Goal: Task Accomplishment & Management: Complete application form

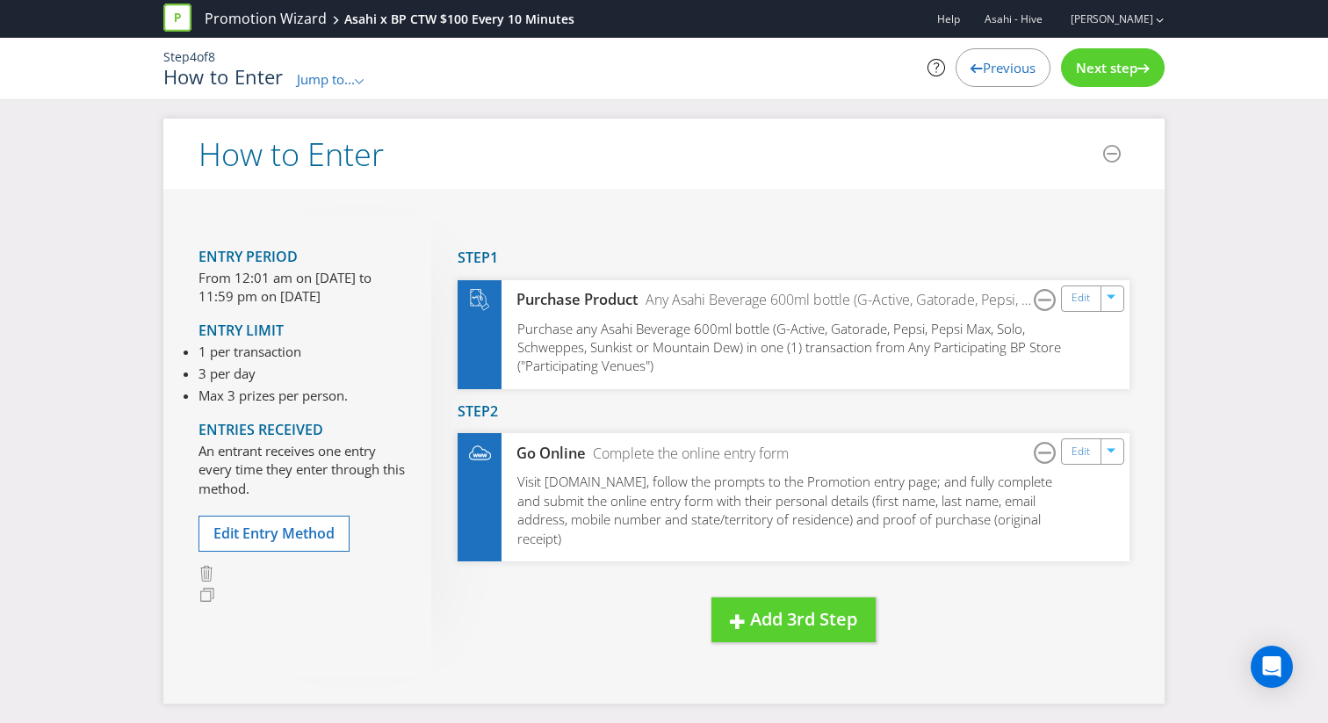
scroll to position [193, 0]
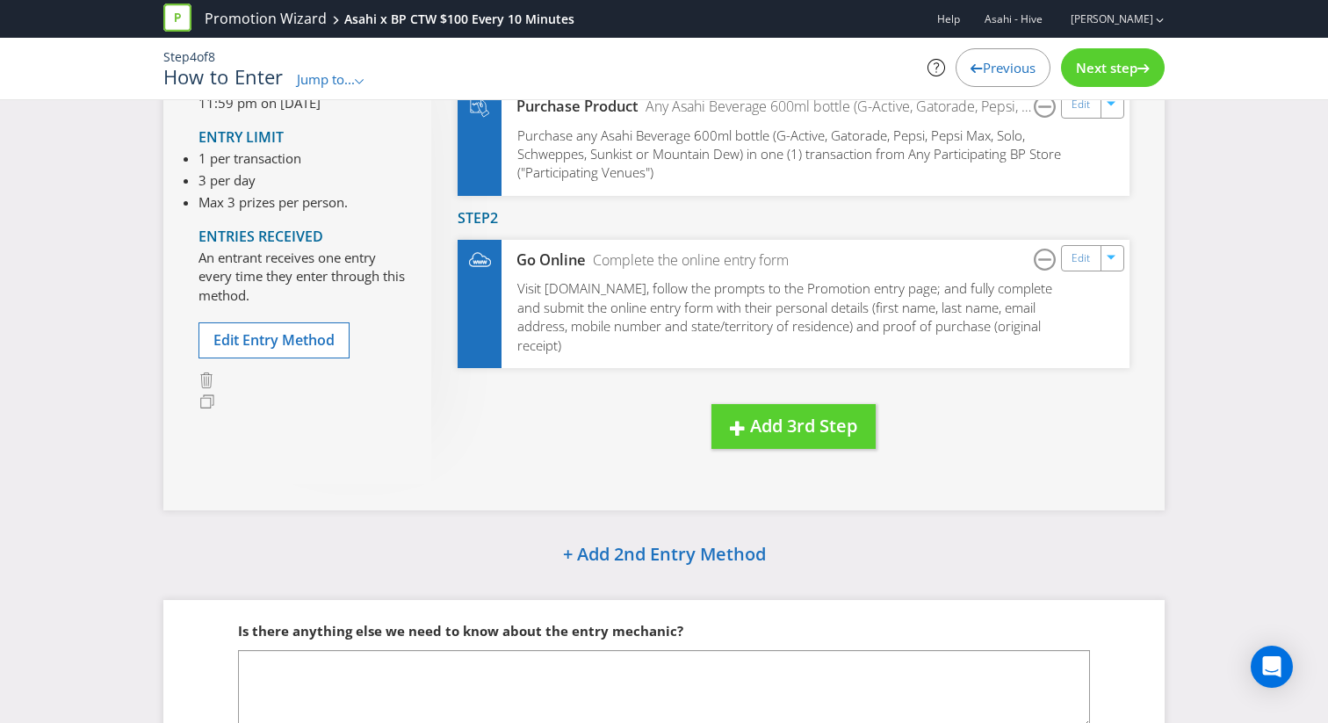
click at [1101, 61] on span "Next step" at bounding box center [1106, 68] width 61 height 18
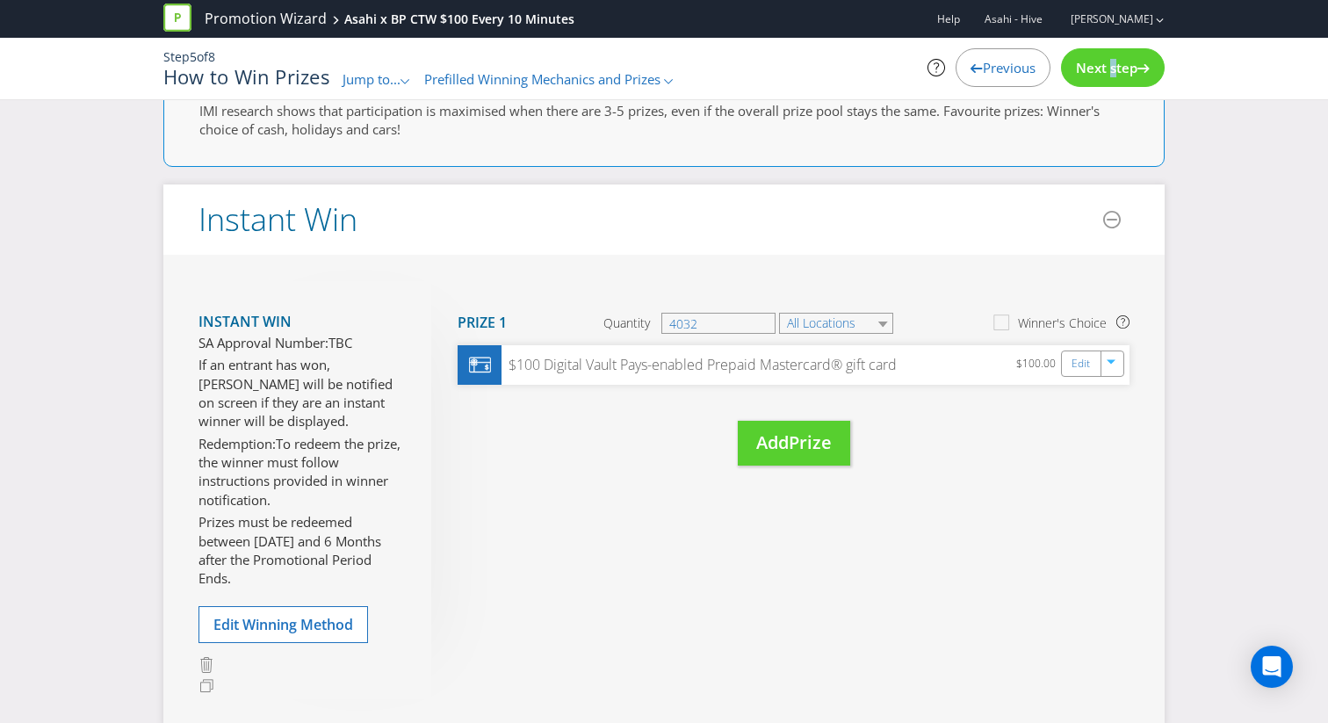
click at [1101, 61] on span "Next step" at bounding box center [1106, 68] width 61 height 18
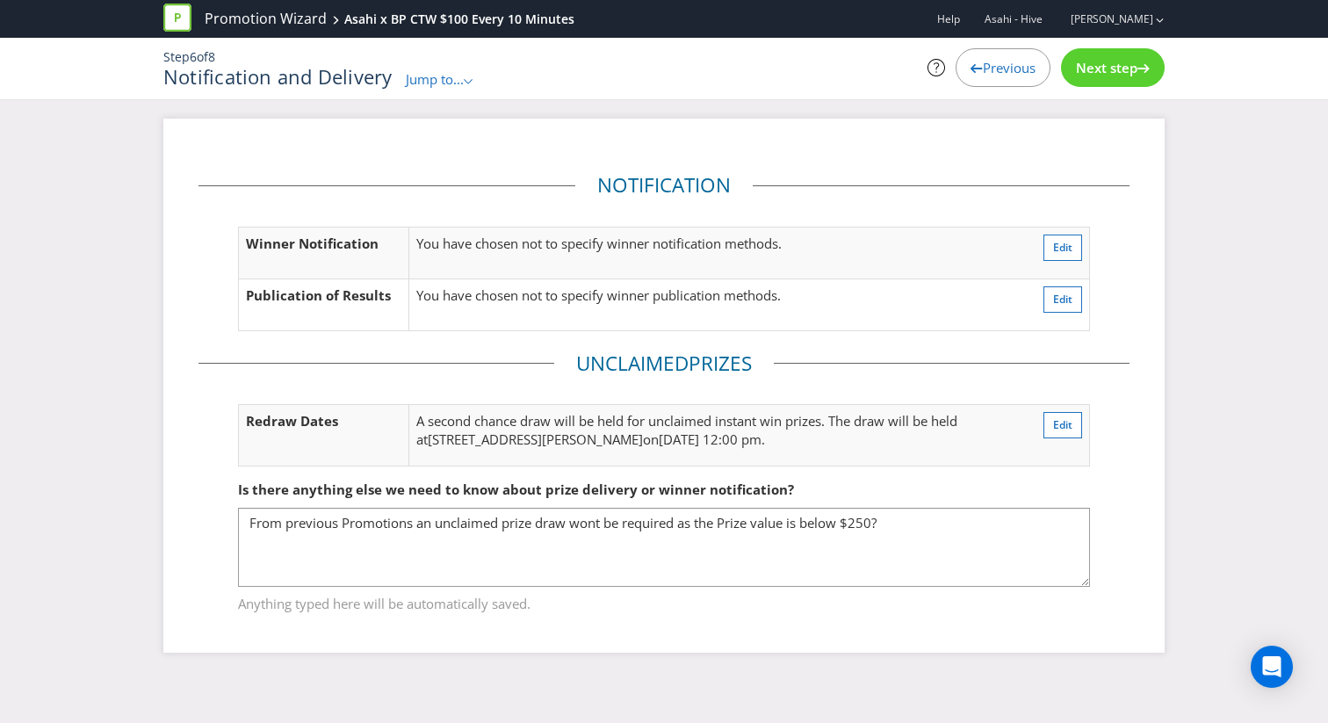
click at [1098, 67] on span "Next step" at bounding box center [1106, 68] width 61 height 18
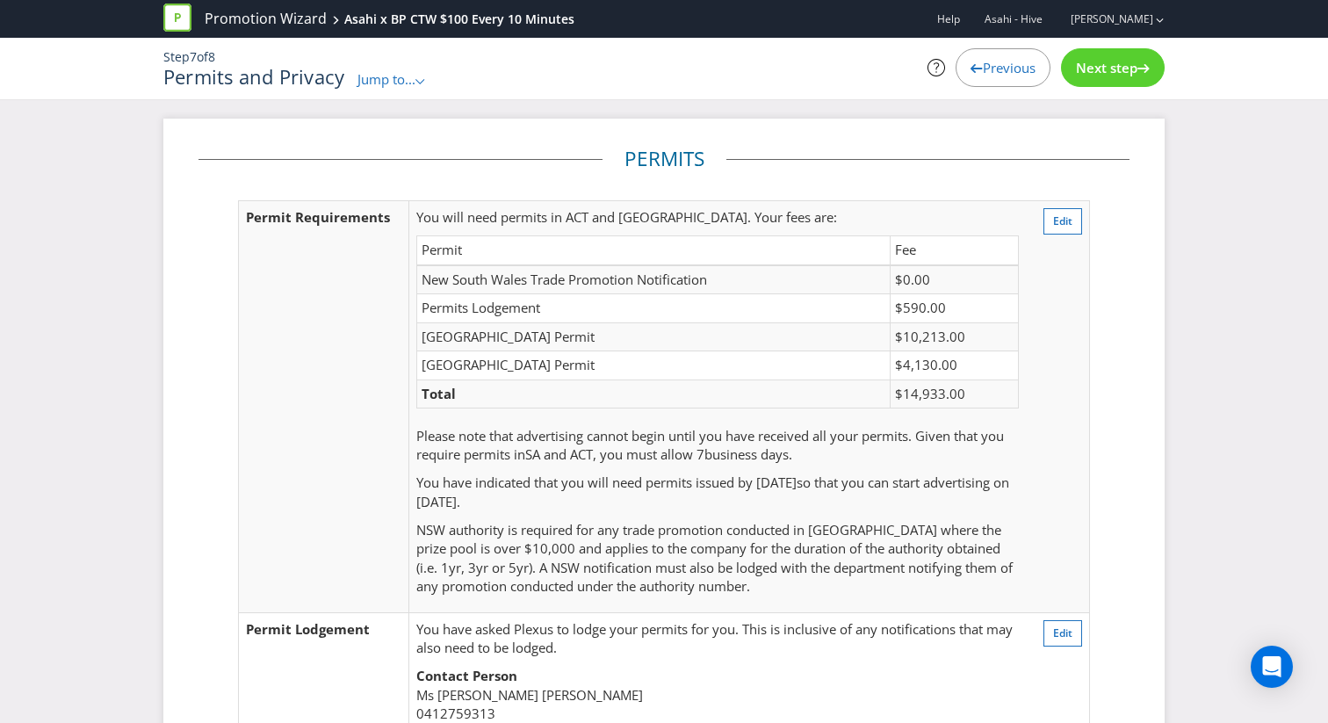
click at [997, 77] on div "Previous" at bounding box center [1003, 67] width 95 height 39
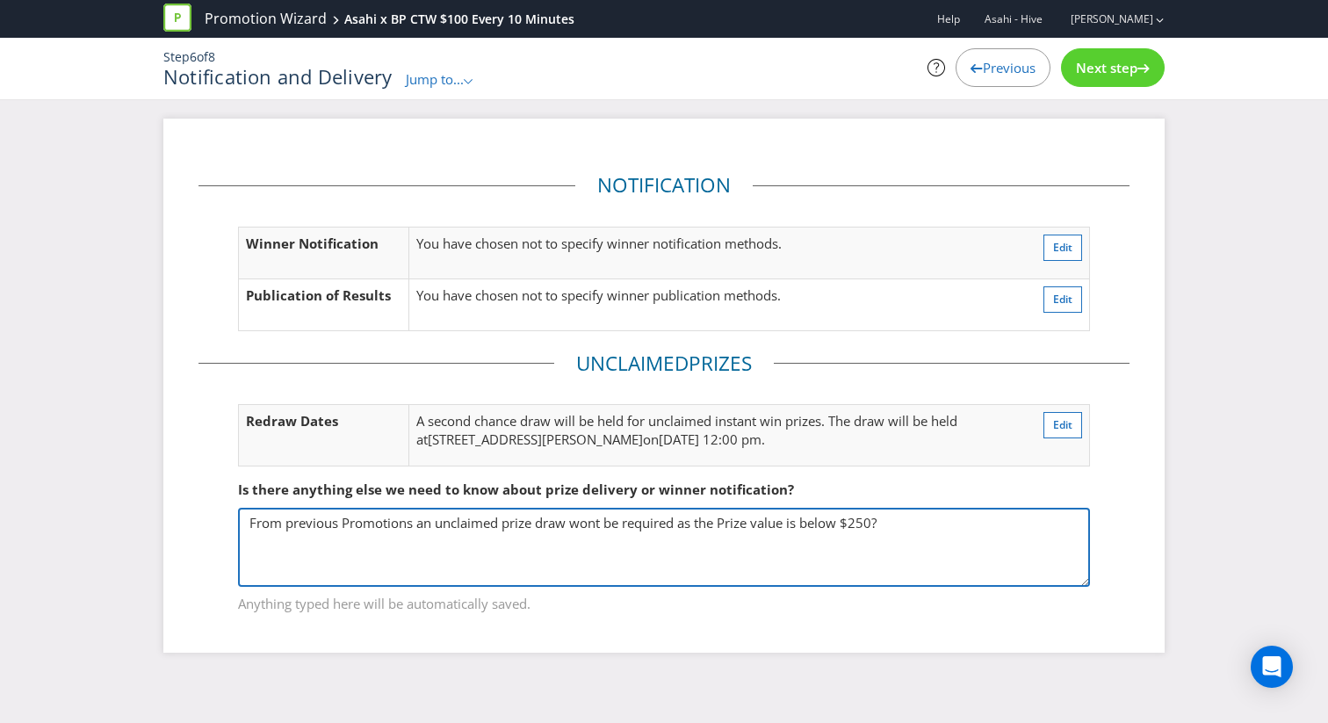
click at [600, 522] on textarea "From previous Promotions an unclaimed prize draw wont be required as the Prize …" at bounding box center [664, 547] width 852 height 79
click at [629, 527] on textarea "From previous Promotions an unclaimed prize draw wont be required as the Prize …" at bounding box center [664, 547] width 852 height 79
click at [919, 523] on textarea "From previous Promotions an unclaimed prize draw wont be required as the Prize …" at bounding box center [664, 547] width 852 height 79
type textarea "From previous Promotions an unclaimed prize draw hasn't been required as the Pr…"
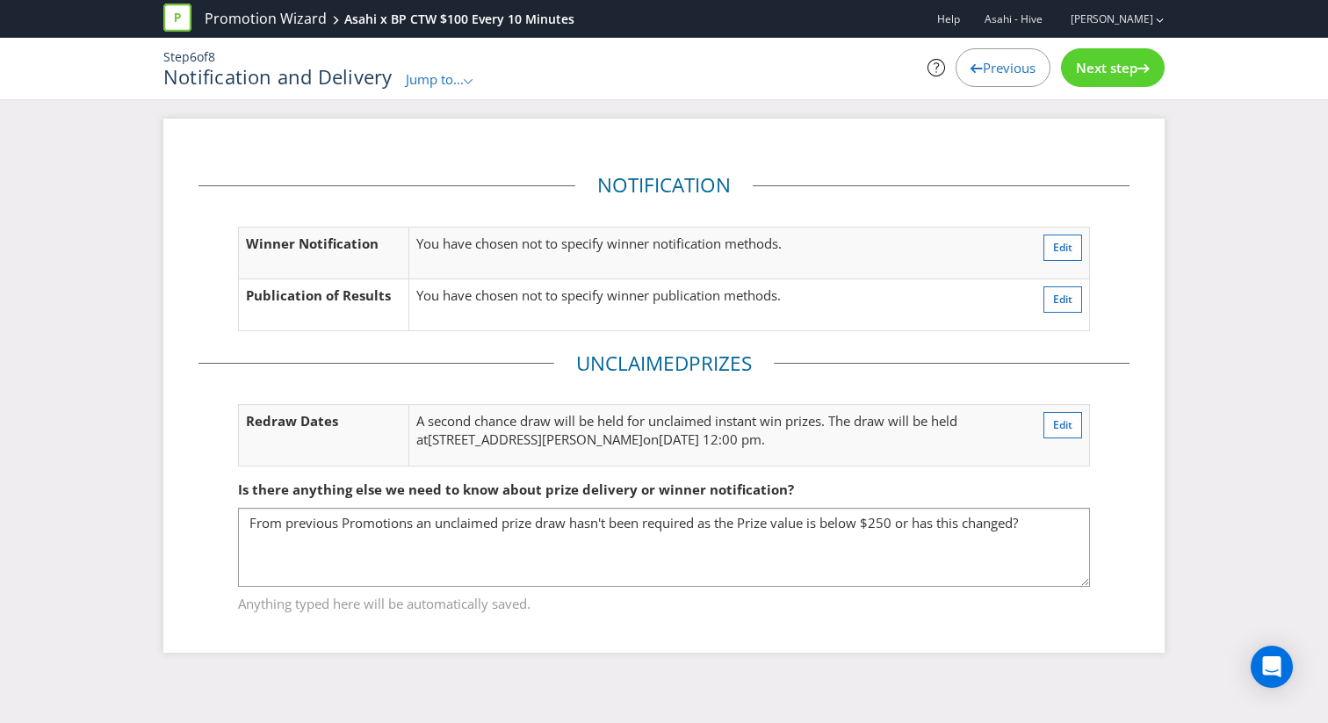
click at [1098, 47] on div "Step 6 of 8 Notification and Delivery Jump to... .st0{fill-rule:evenodd;clip-ru…" at bounding box center [664, 68] width 1028 height 61
click at [1098, 60] on span "Next step" at bounding box center [1106, 68] width 61 height 18
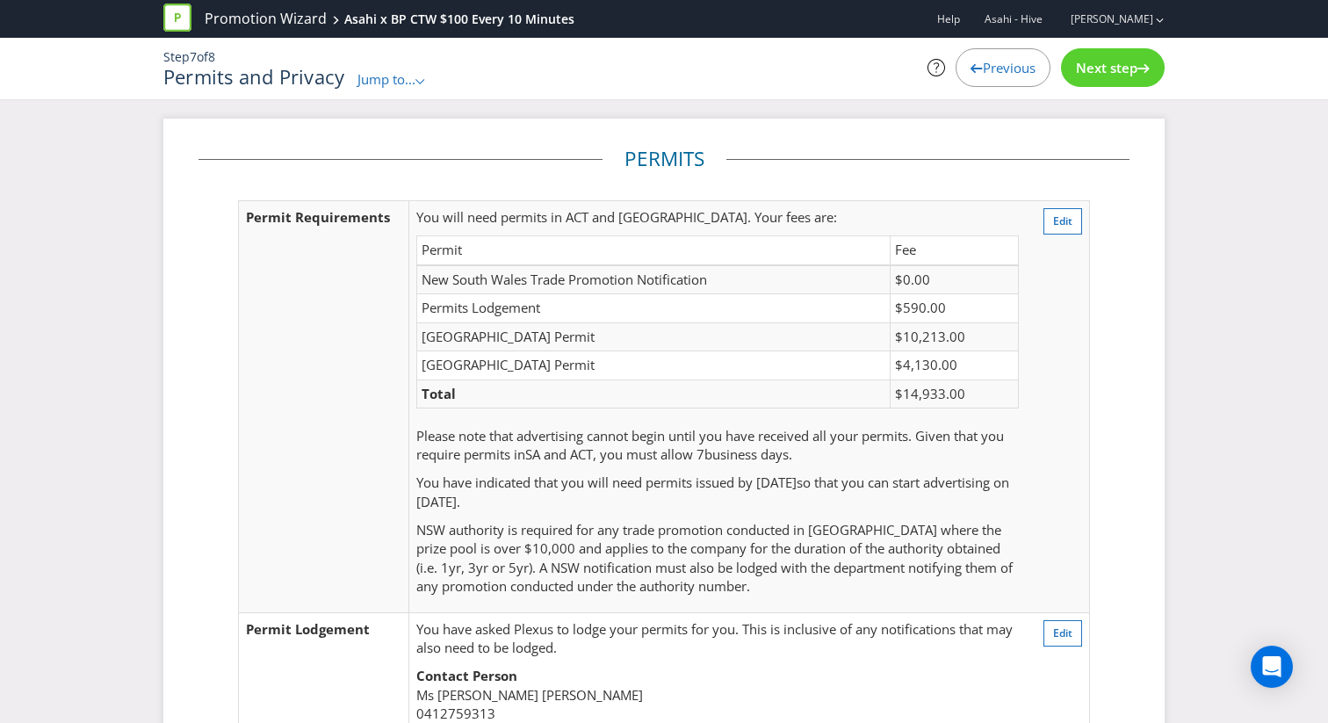
click at [1098, 60] on span "Next step" at bounding box center [1106, 68] width 61 height 18
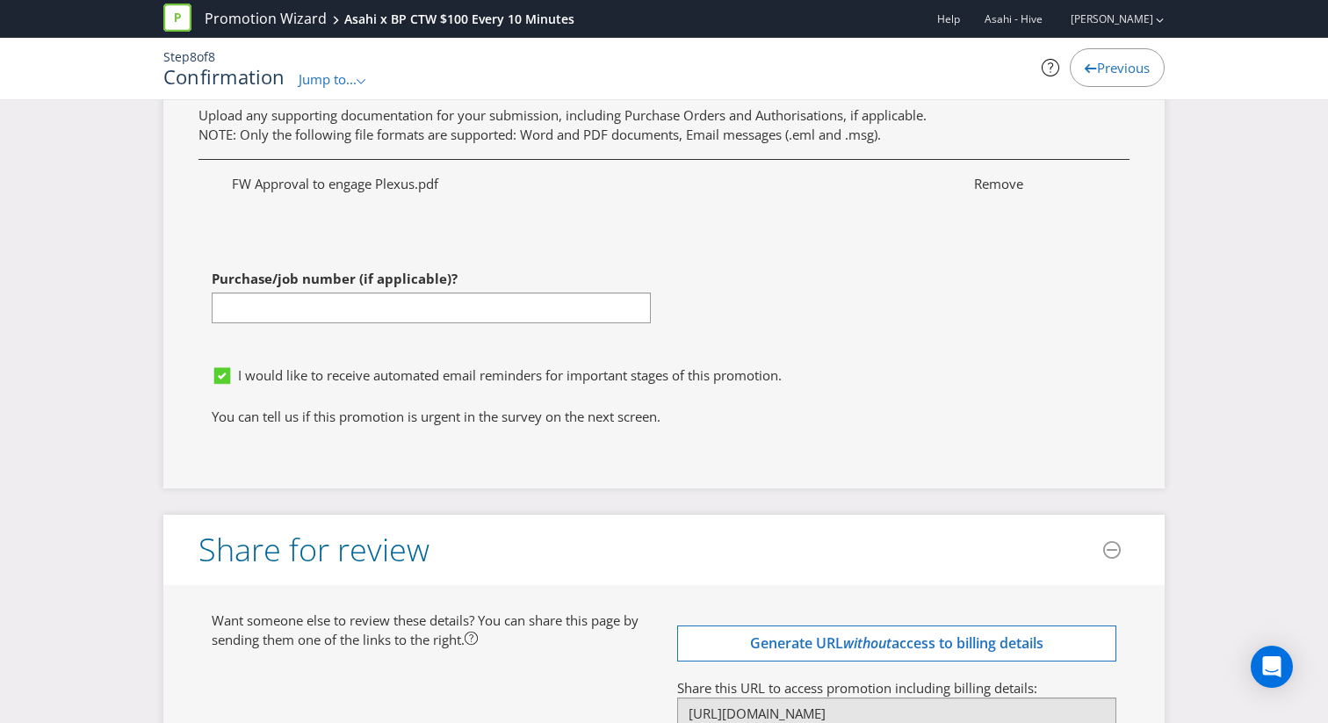
scroll to position [6337, 0]
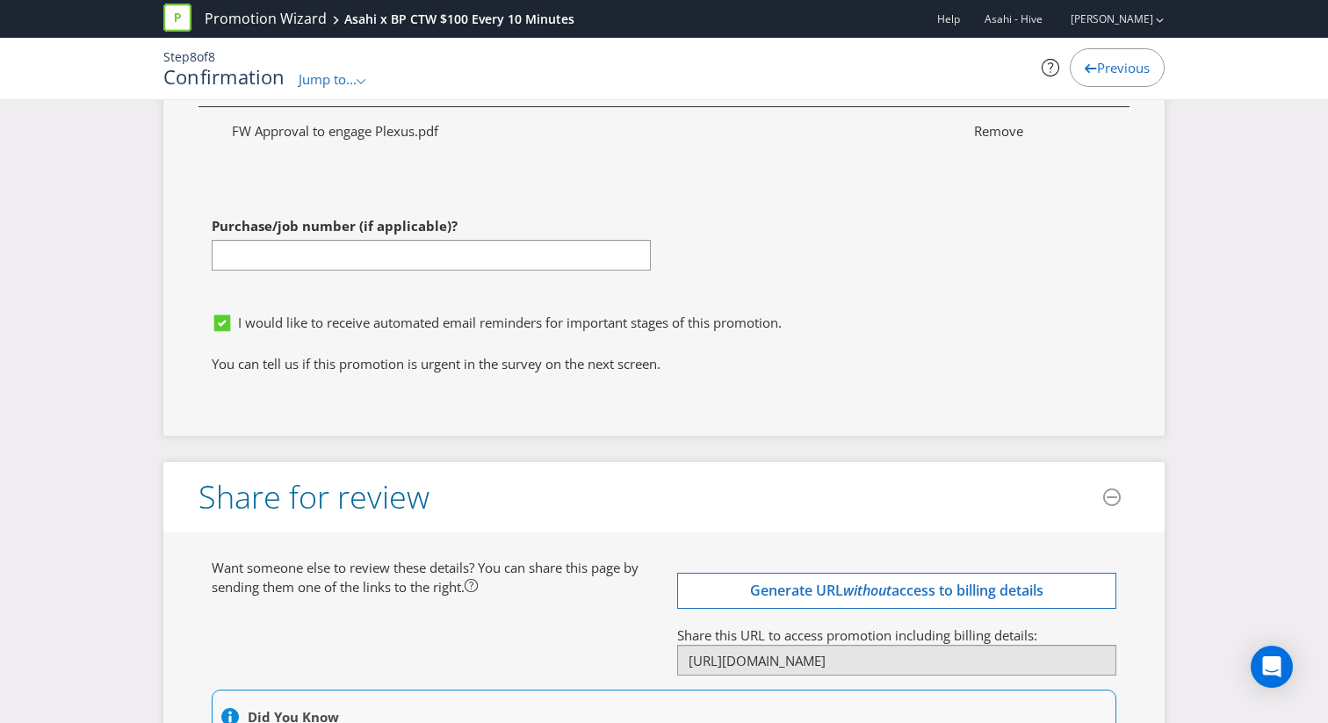
click at [382, 272] on div "Purchase/job number (if applicable)?" at bounding box center [424, 256] width 479 height 97
click at [386, 263] on input "text" at bounding box center [431, 255] width 439 height 31
paste input "4501775374"
type input "4501775374"
click at [549, 311] on div "I would like to receive automated email reminders for important stages of this …" at bounding box center [663, 330] width 931 height 50
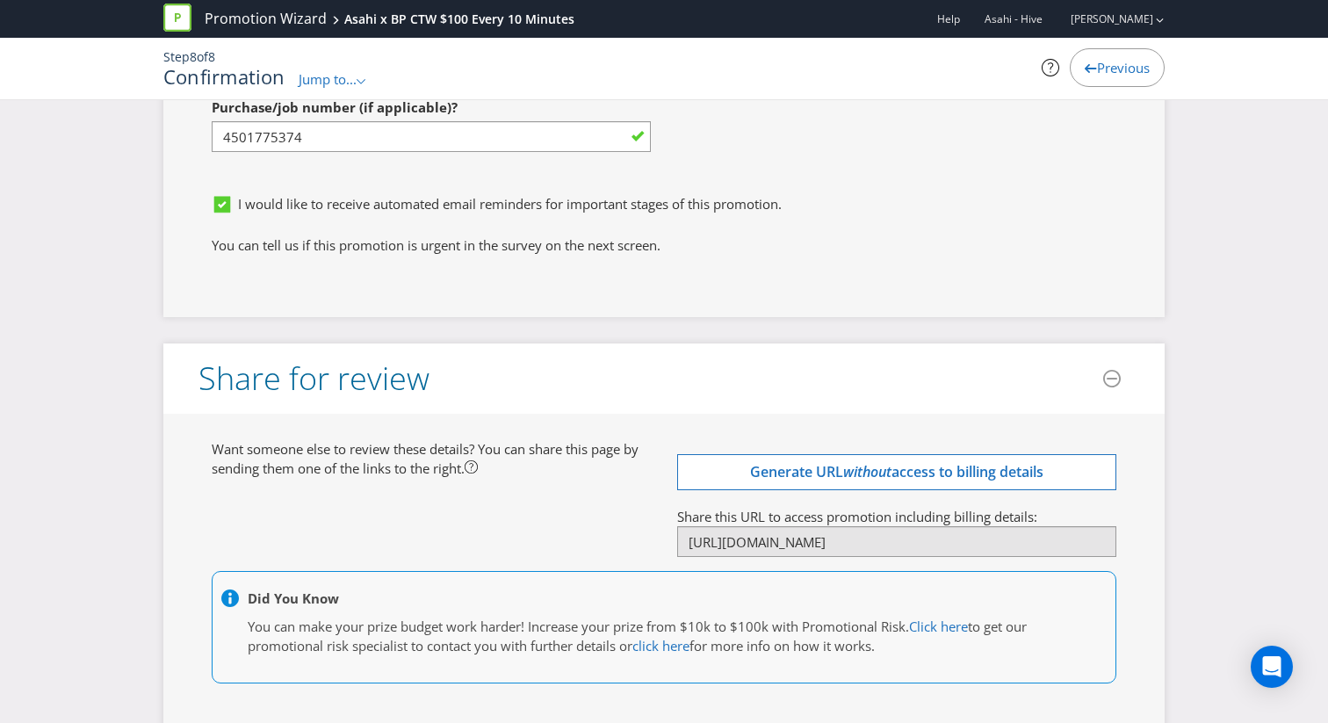
scroll to position [6548, 0]
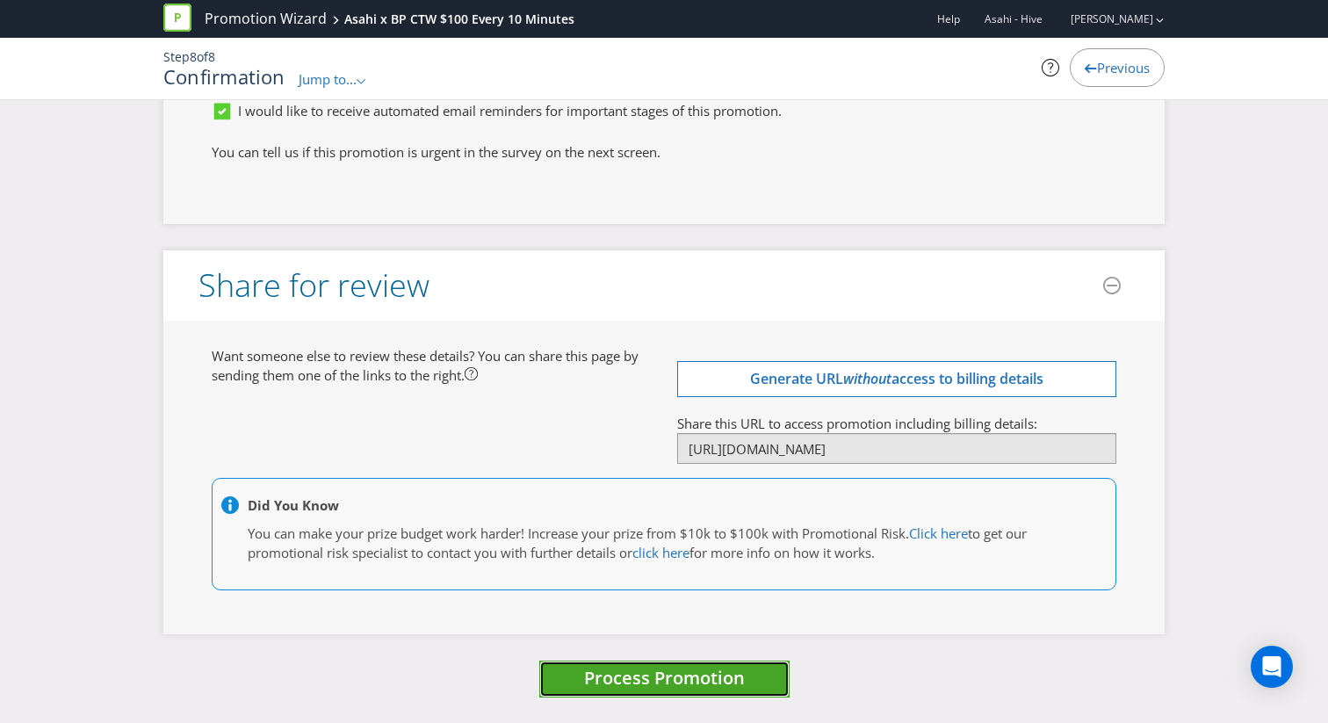
click at [653, 668] on span "Process Promotion" at bounding box center [664, 678] width 161 height 24
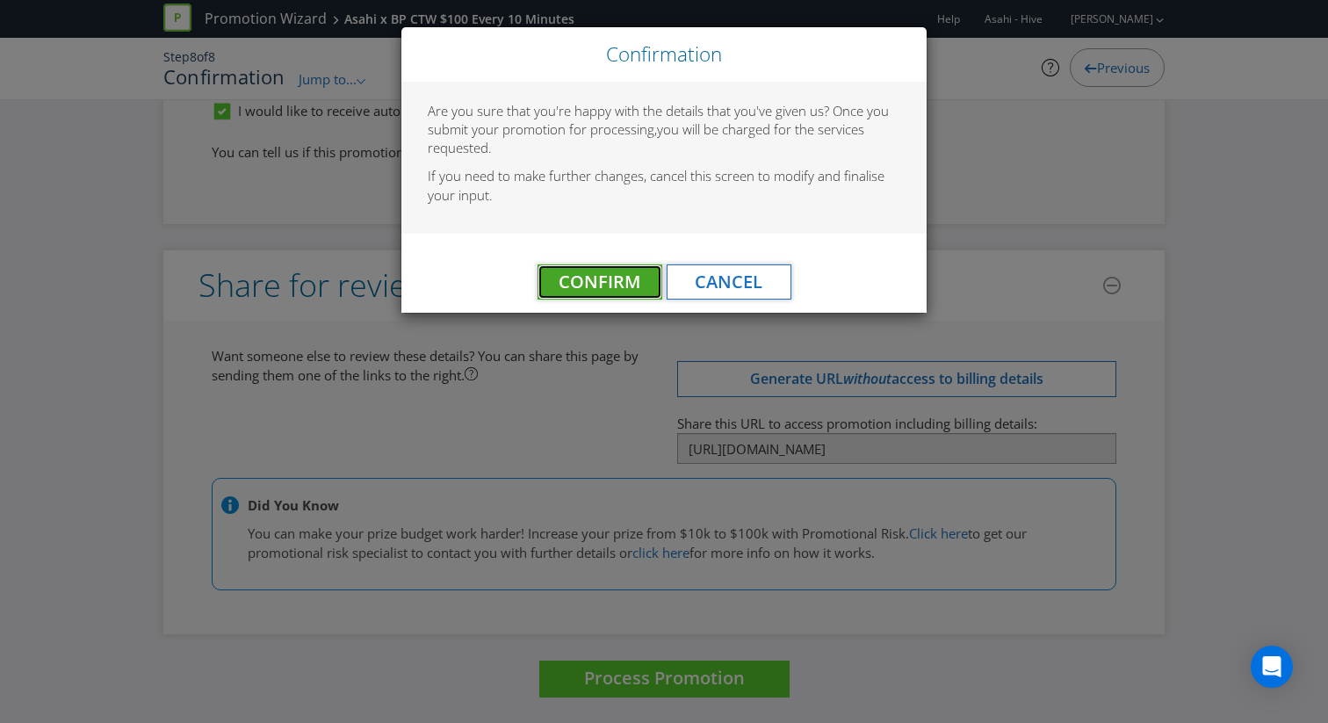
click at [600, 286] on span "Confirm" at bounding box center [600, 282] width 82 height 24
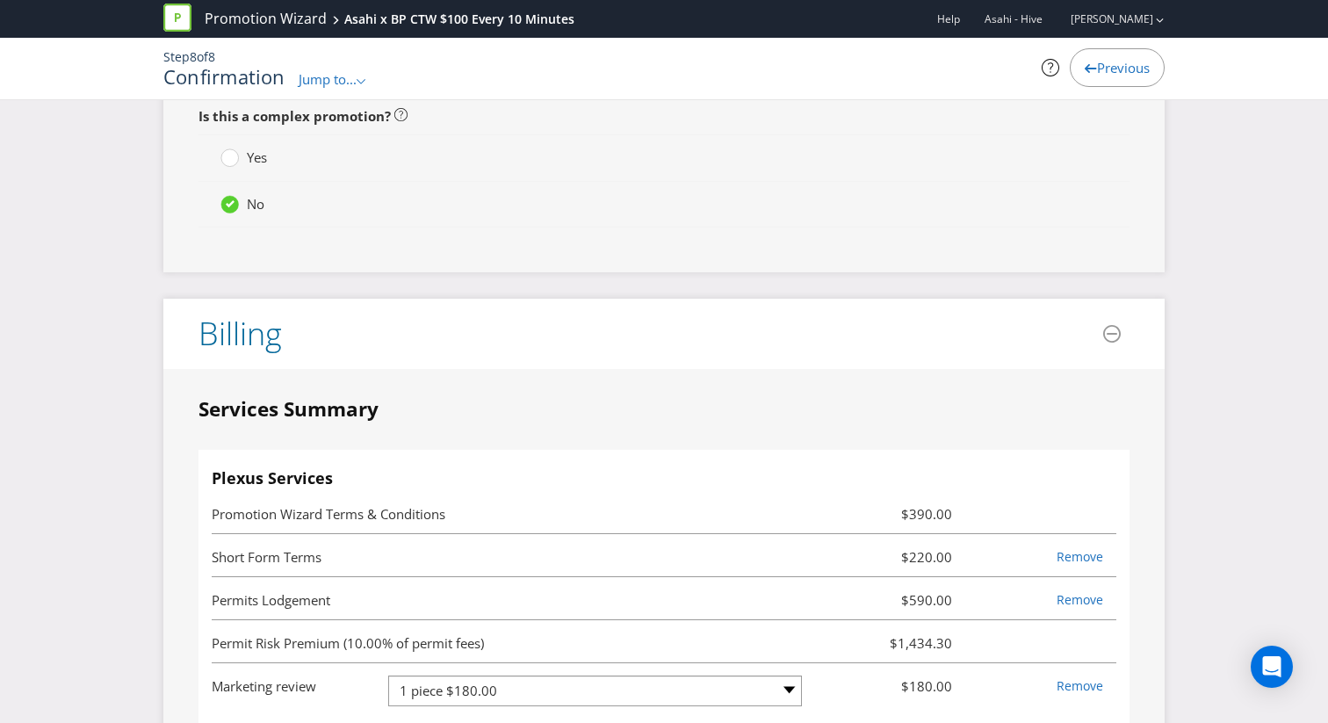
scroll to position [0, 0]
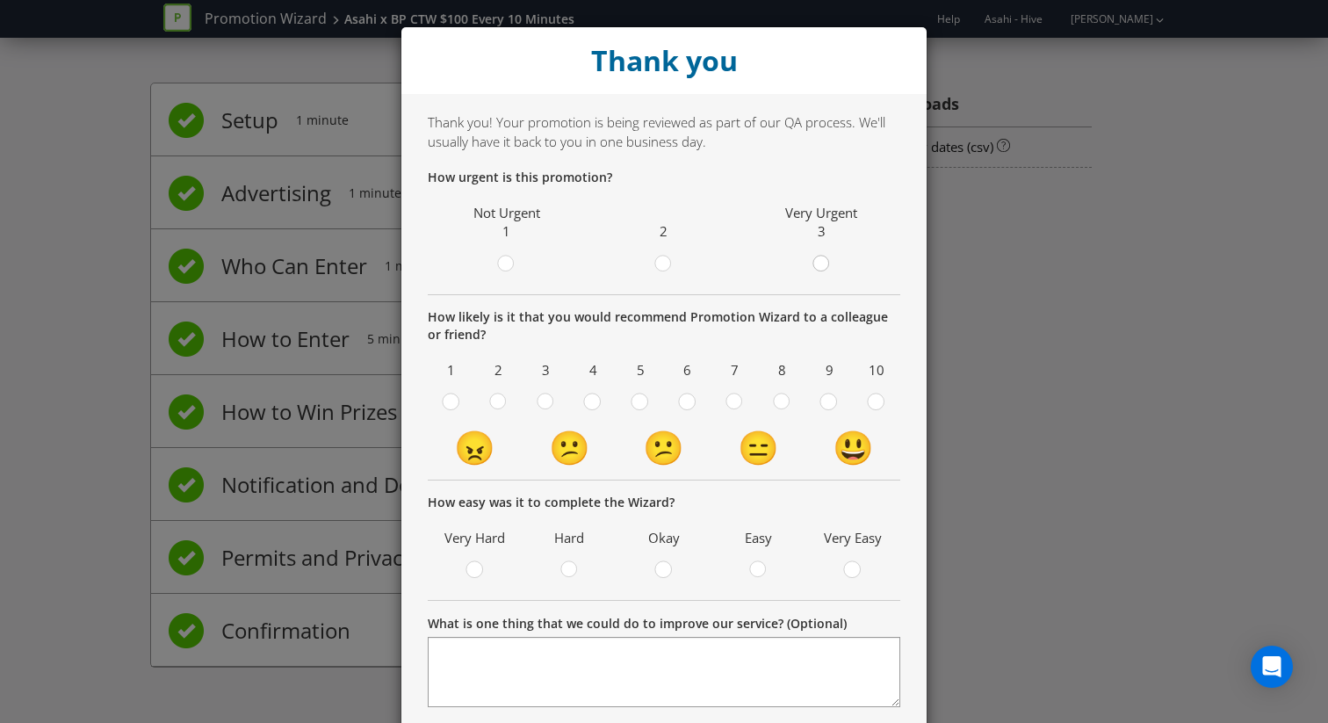
click at [815, 259] on circle at bounding box center [820, 264] width 16 height 16
click at [0, 0] on input "radio" at bounding box center [0, 0] width 0 height 0
click at [830, 393] on div at bounding box center [829, 396] width 9 height 9
click at [0, 0] on input "radio" at bounding box center [0, 0] width 0 height 0
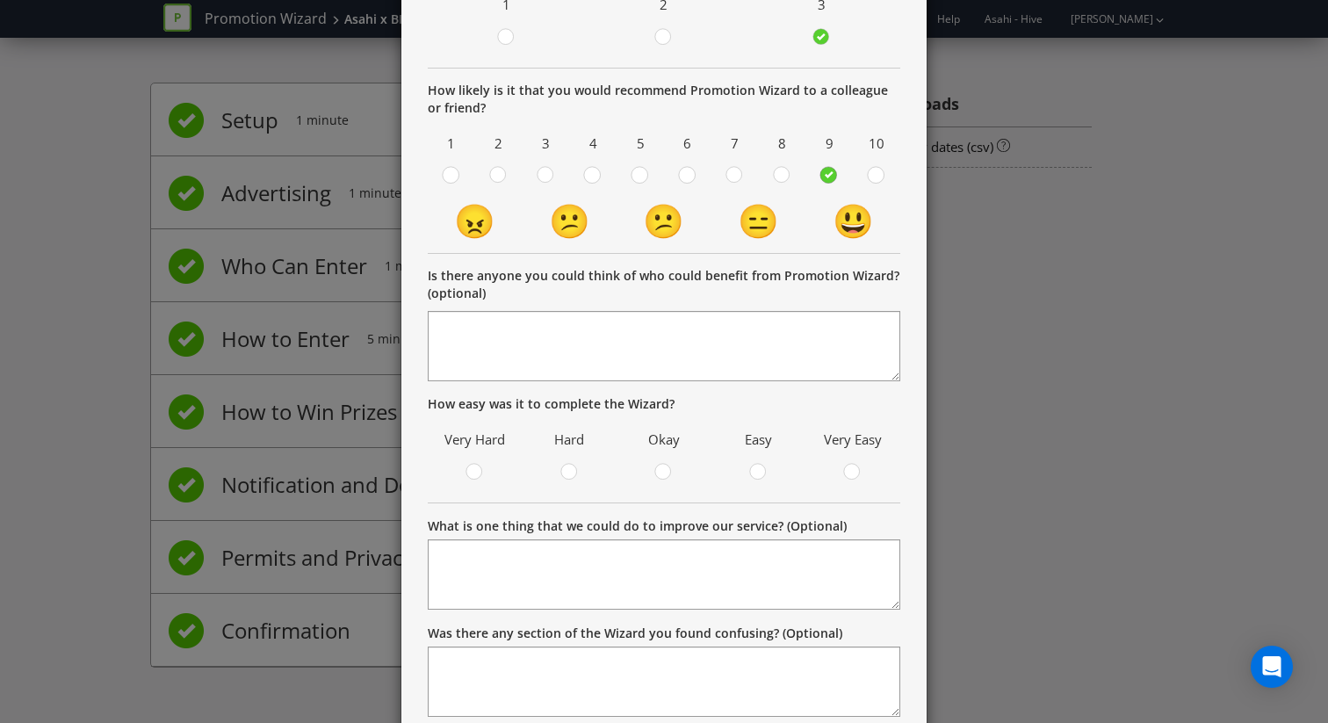
scroll to position [242, 0]
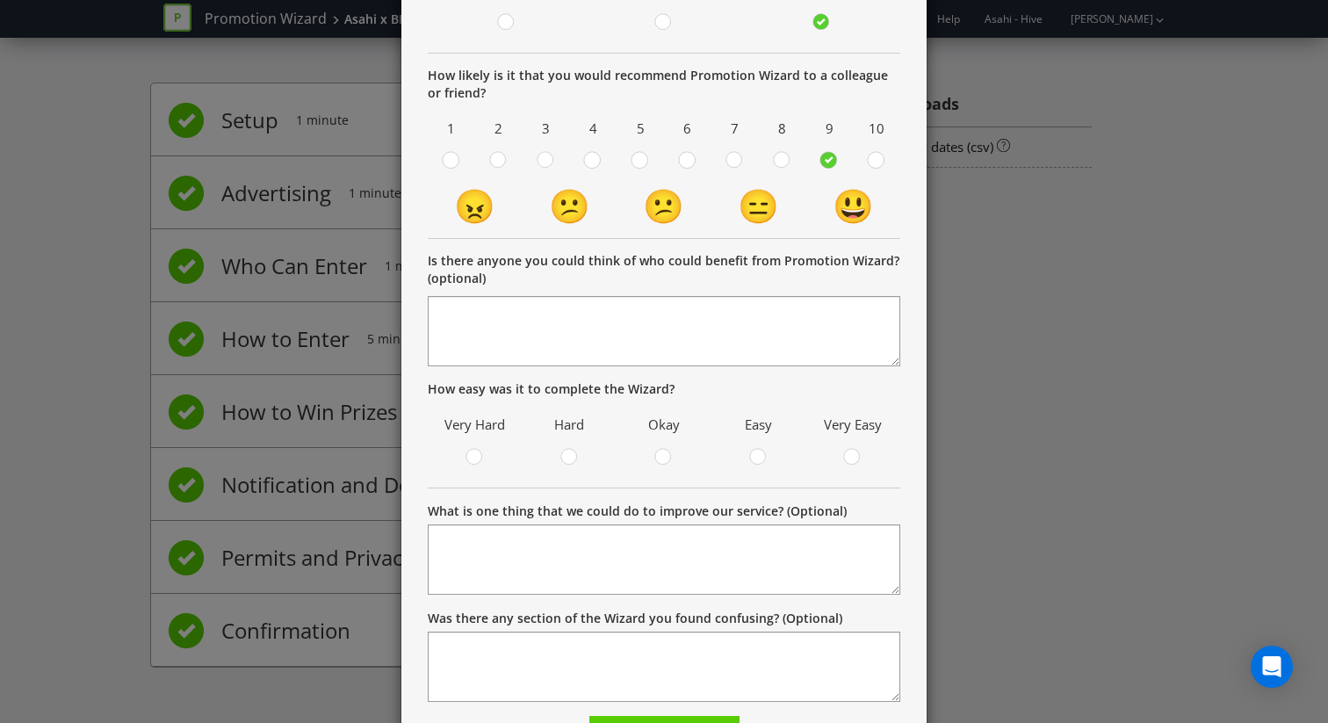
click at [848, 446] on div "Very Easy" at bounding box center [852, 440] width 77 height 58
click at [858, 458] on circle at bounding box center [852, 457] width 16 height 16
click at [0, 0] on input "radio" at bounding box center [0, 0] width 0 height 0
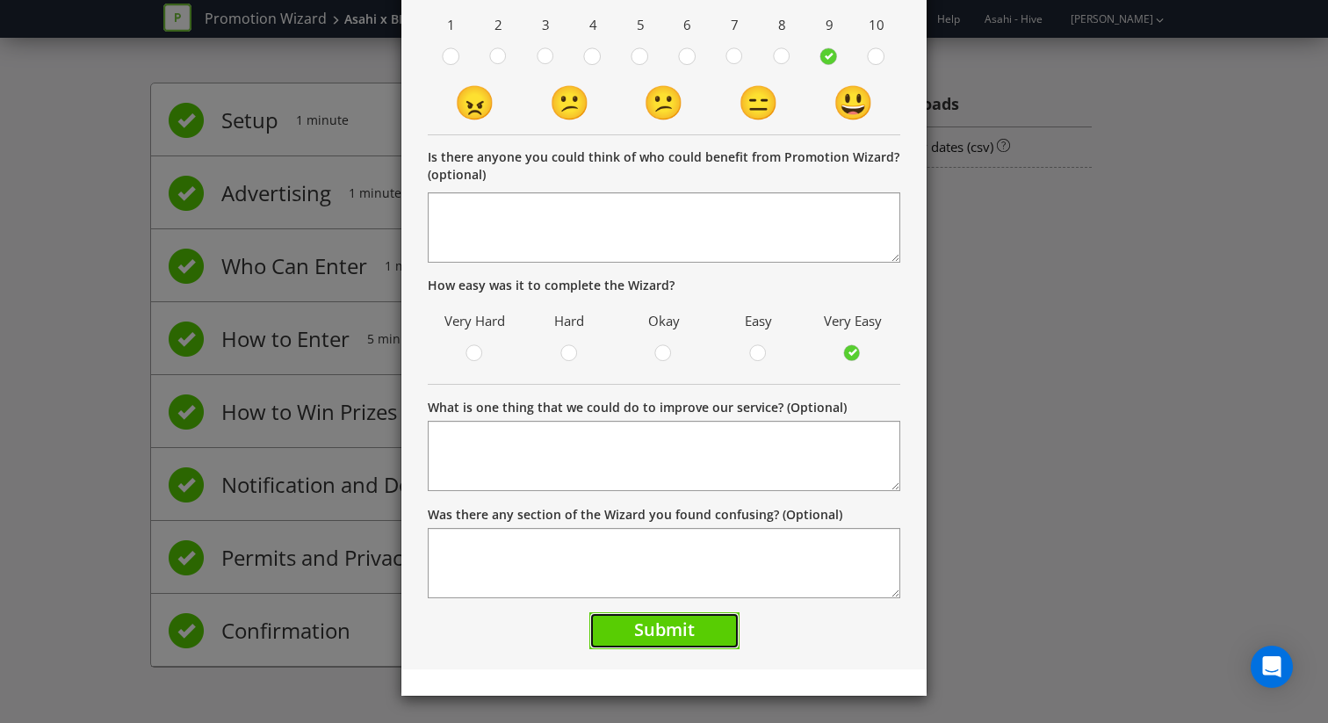
click at [667, 634] on span "Submit" at bounding box center [664, 629] width 61 height 24
